Goal: Check status

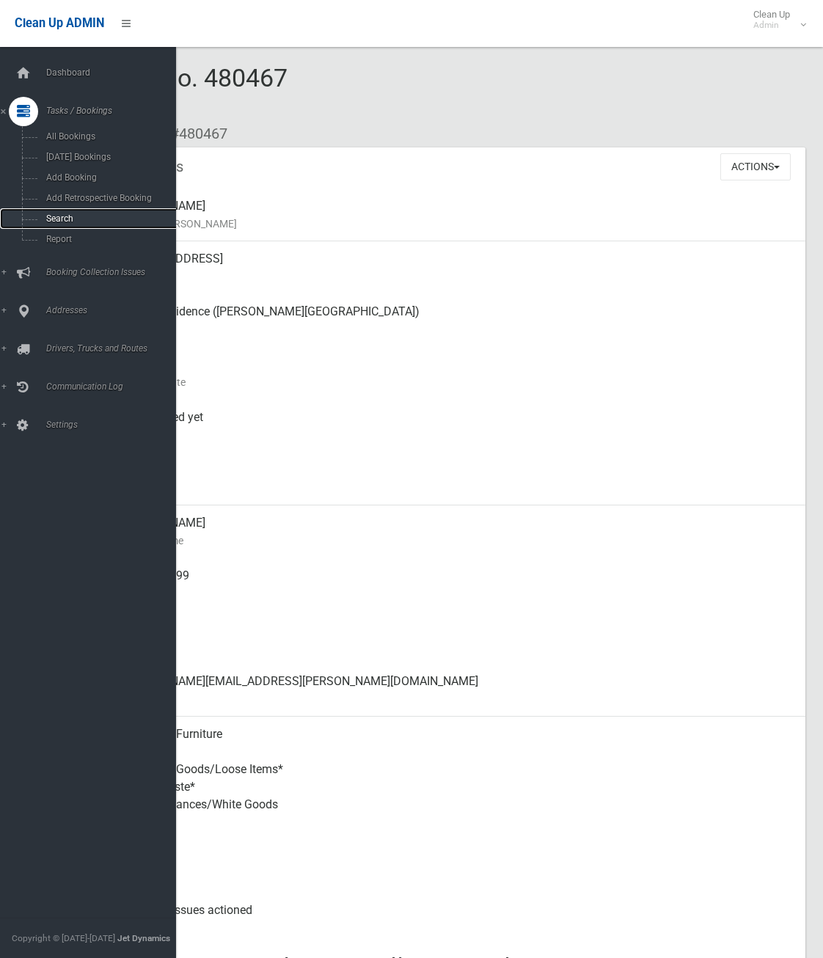
click at [64, 216] on span "Search" at bounding box center [108, 219] width 133 height 10
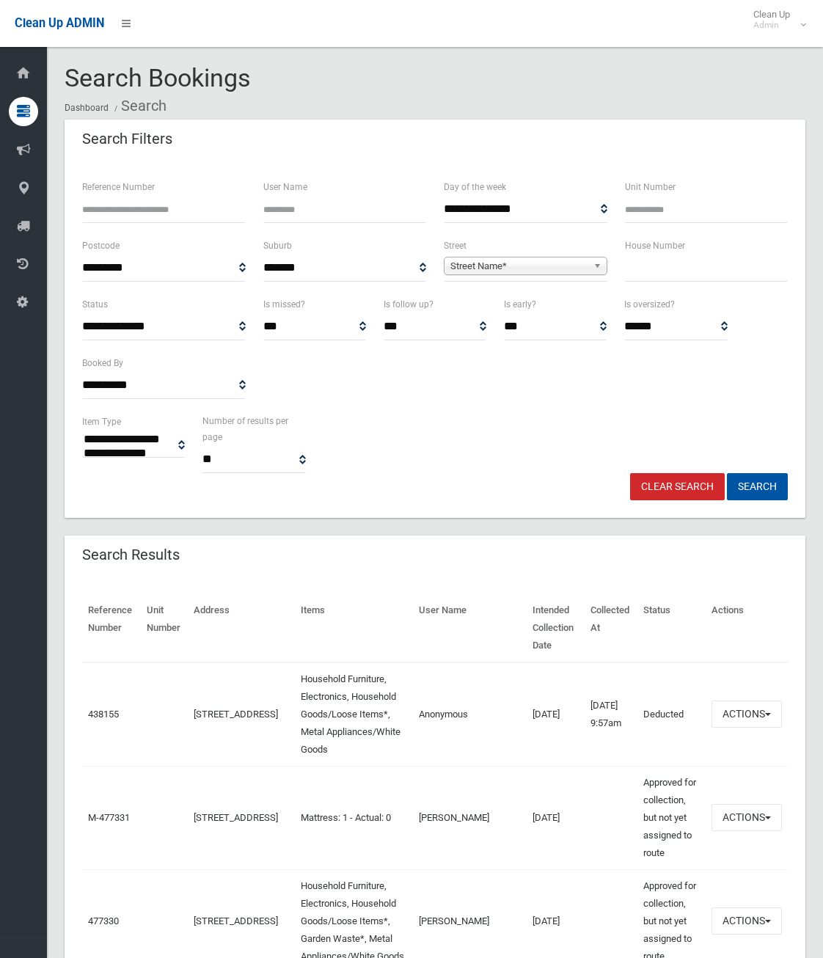
select select
click at [131, 209] on input "Reference Number" at bounding box center [164, 209] width 164 height 27
type input "******"
click at [727, 473] on button "Search" at bounding box center [757, 486] width 61 height 27
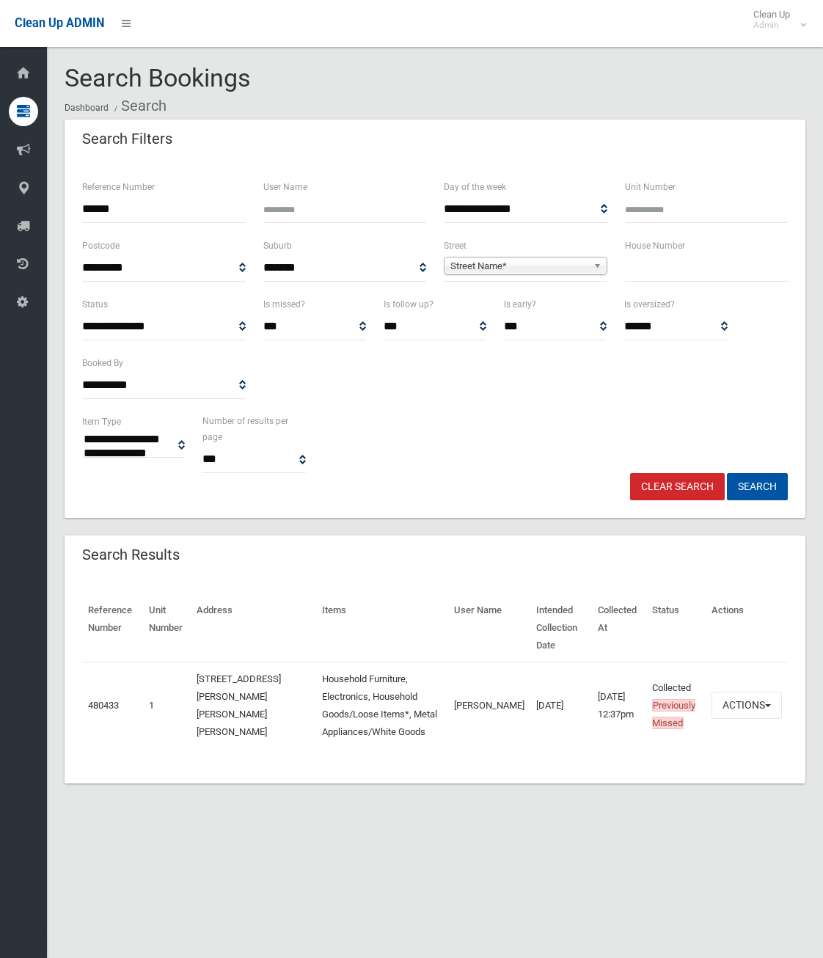
select select
click at [770, 693] on button "Actions" at bounding box center [747, 705] width 70 height 27
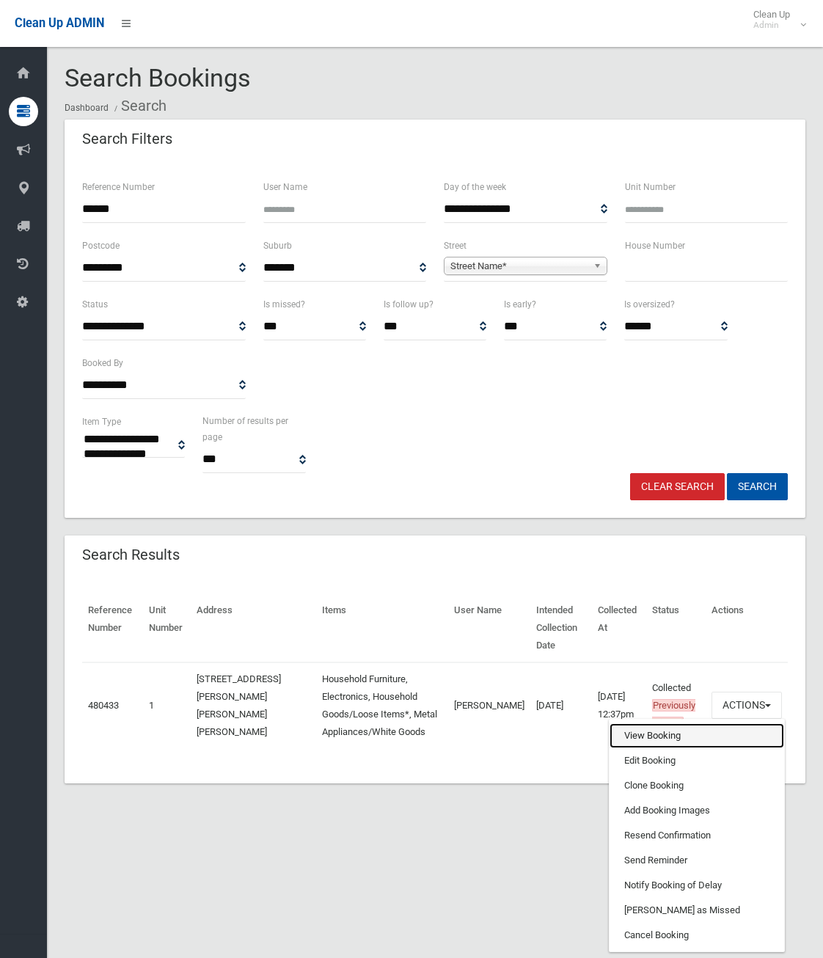
click at [685, 723] on link "View Booking" at bounding box center [697, 735] width 175 height 25
